Goal: Use online tool/utility: Utilize a website feature to perform a specific function

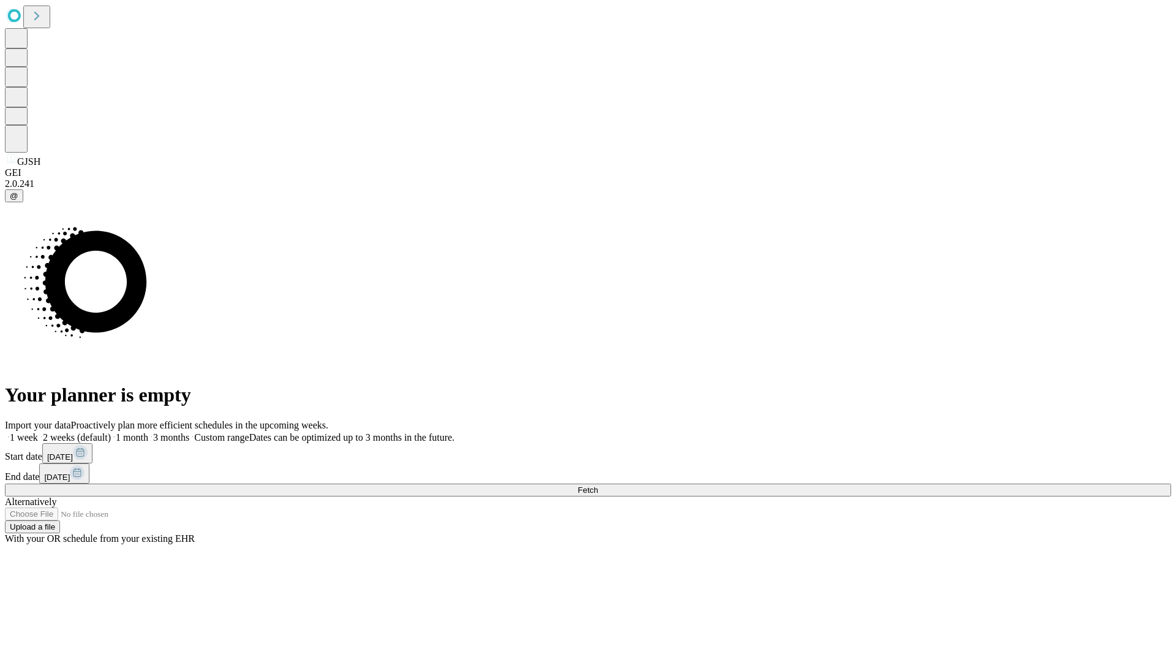
click at [598, 485] on span "Fetch" at bounding box center [588, 489] width 20 height 9
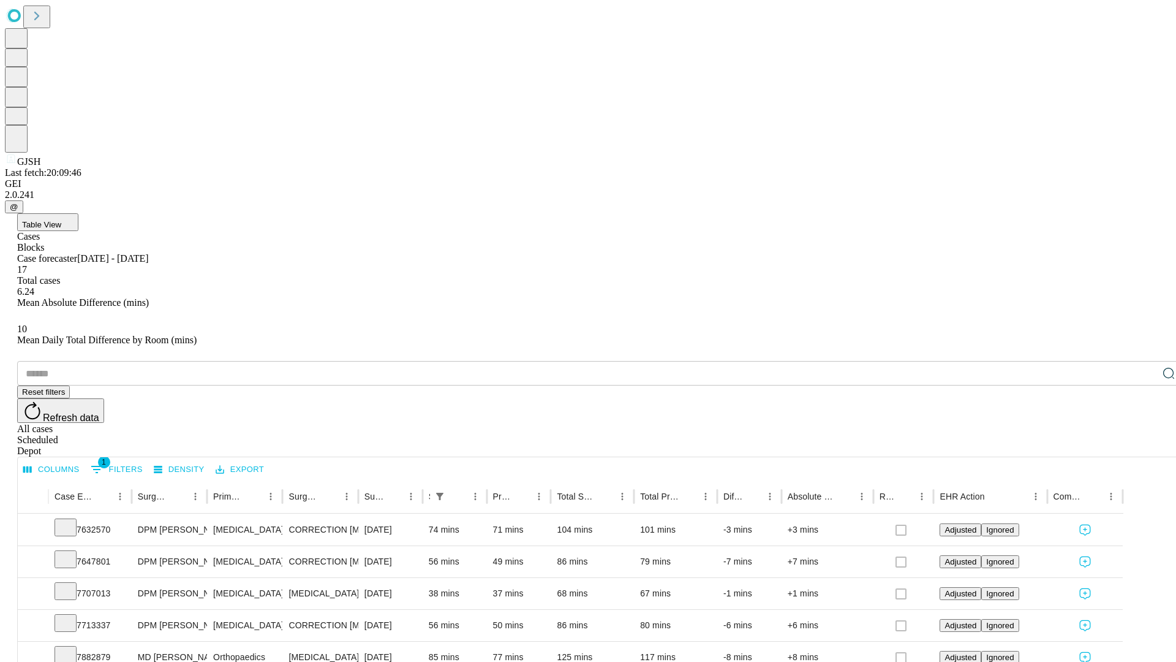
click at [61, 220] on span "Table View" at bounding box center [41, 224] width 39 height 9
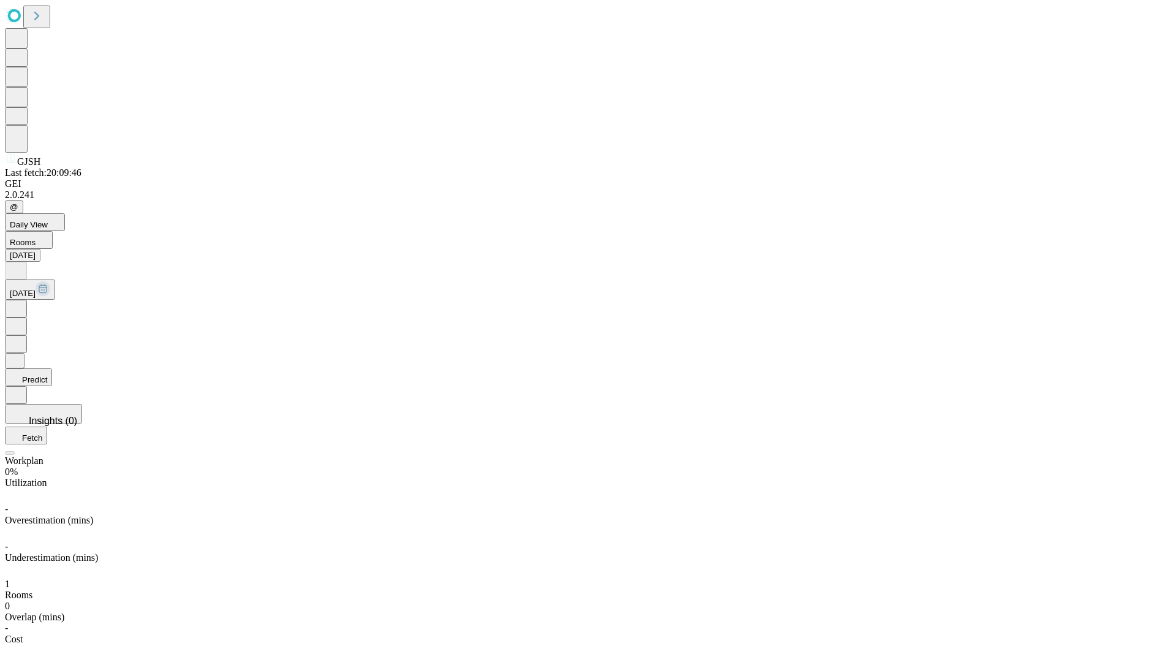
click at [52, 368] on button "Predict" at bounding box center [28, 377] width 47 height 18
